Goal: Register for event/course

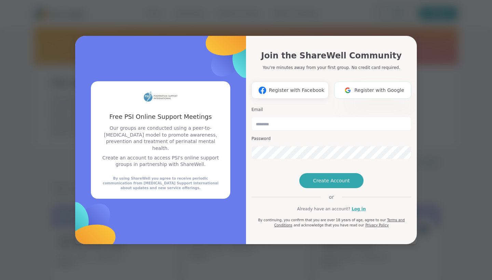
click at [357, 87] on span "Register with Google" at bounding box center [379, 90] width 50 height 7
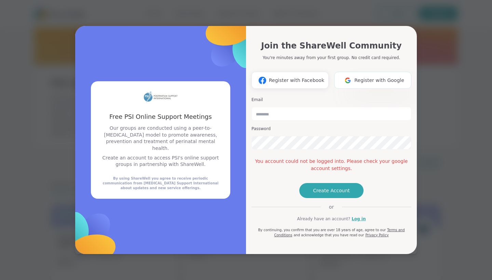
click at [369, 77] on span "Register with Google" at bounding box center [379, 80] width 50 height 7
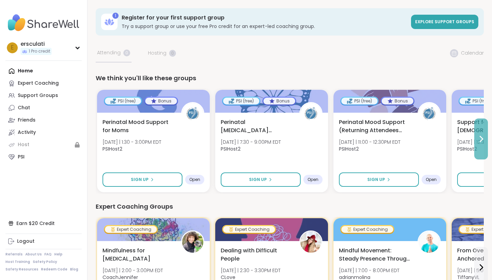
click at [482, 138] on icon at bounding box center [481, 138] width 3 height 5
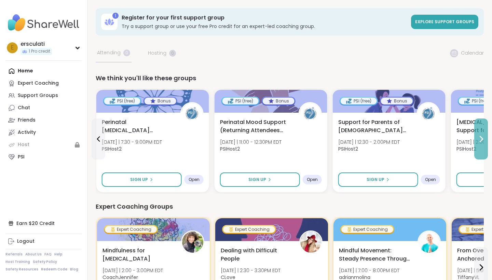
click at [481, 138] on icon at bounding box center [481, 139] width 8 height 8
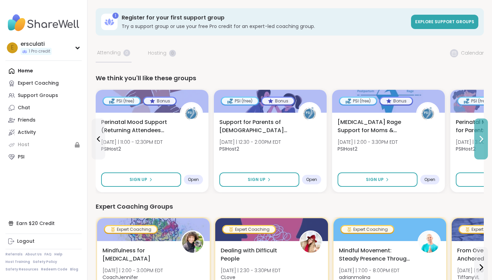
click at [481, 139] on icon at bounding box center [481, 139] width 8 height 8
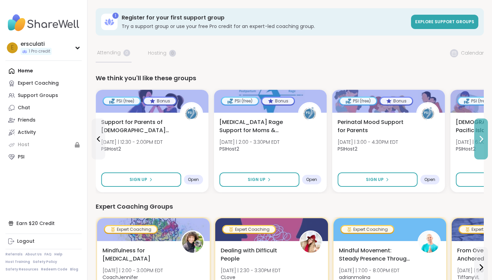
click at [481, 139] on icon at bounding box center [481, 139] width 8 height 8
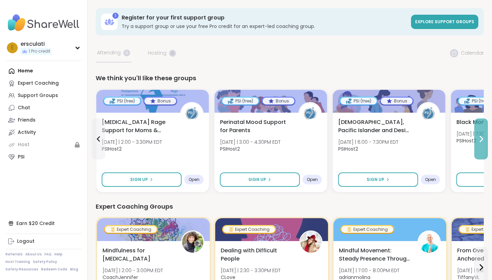
click at [481, 139] on icon at bounding box center [481, 139] width 8 height 8
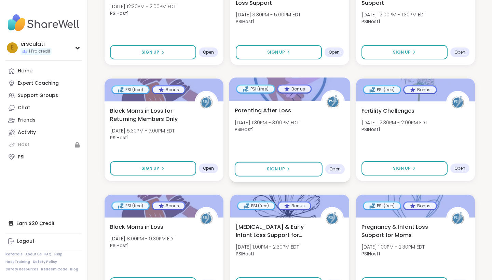
scroll to position [564, 0]
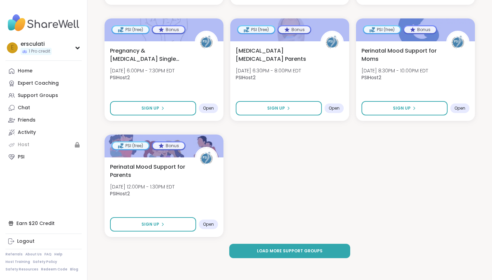
scroll to position [965, 0]
click at [320, 257] on button "Load more support groups" at bounding box center [289, 251] width 121 height 14
click at [318, 250] on span "Load more support groups" at bounding box center [290, 251] width 66 height 6
click at [277, 248] on span "Load more support groups" at bounding box center [290, 251] width 66 height 6
click at [284, 249] on span "Load more support groups" at bounding box center [290, 251] width 66 height 6
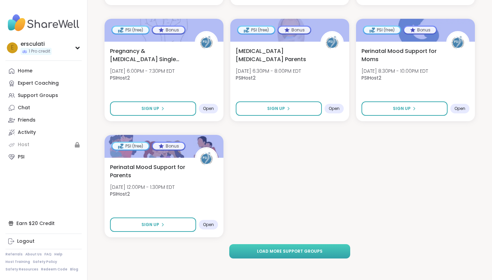
click at [283, 250] on span "Load more support groups" at bounding box center [290, 251] width 66 height 6
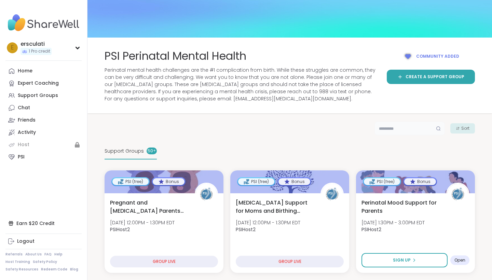
click at [375, 132] on input "text" at bounding box center [410, 129] width 70 height 14
type input "*******"
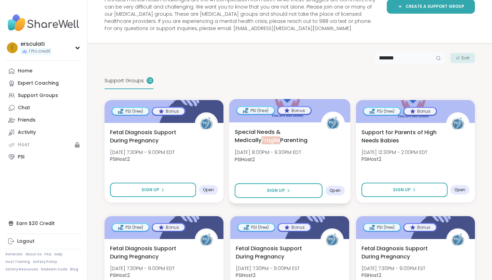
scroll to position [72, 0]
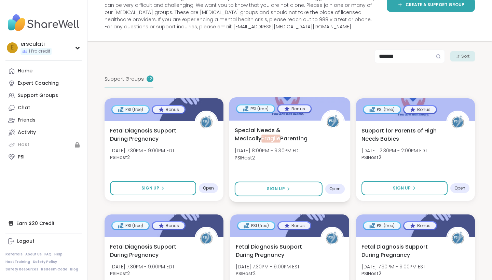
click at [275, 135] on span "Special Needs & Medically Fragile Parenting" at bounding box center [274, 134] width 79 height 17
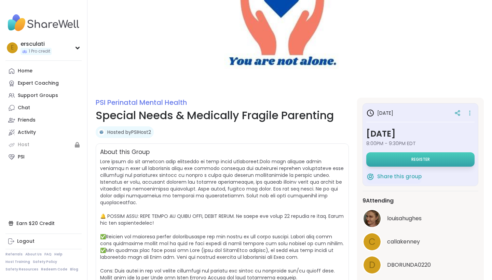
click at [407, 158] on button "Register" at bounding box center [420, 159] width 108 height 14
select select "**"
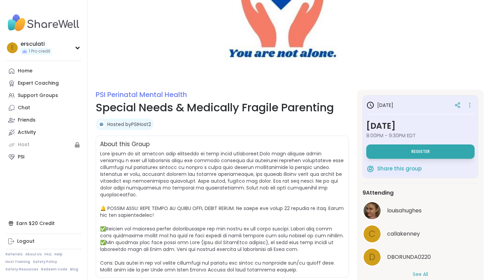
scroll to position [8, 0]
